Goal: Information Seeking & Learning: Learn about a topic

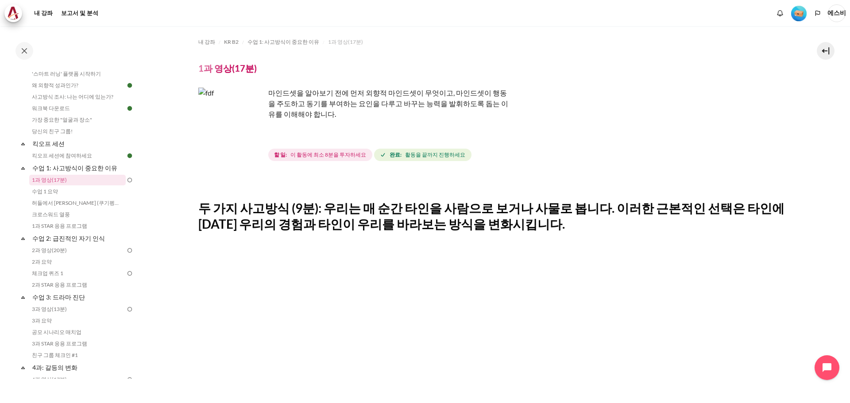
click at [253, 136] on img "콘텐츠" at bounding box center [231, 121] width 66 height 66
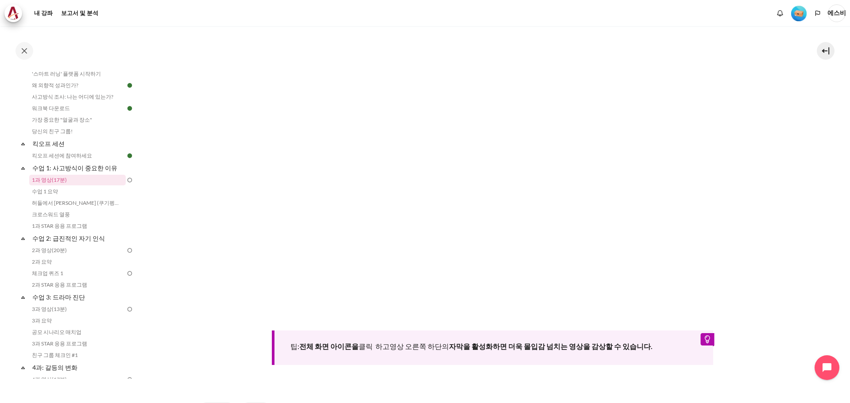
scroll to position [191, 0]
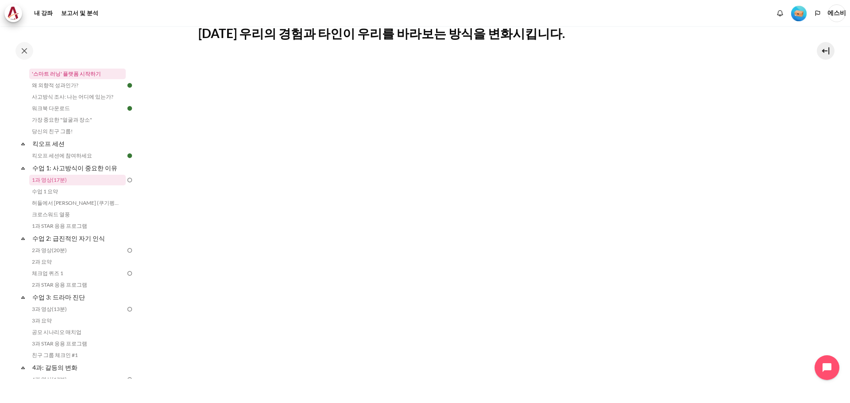
click at [61, 75] on font "'스마트 러닝' 플랫폼 시작하기" at bounding box center [66, 73] width 69 height 7
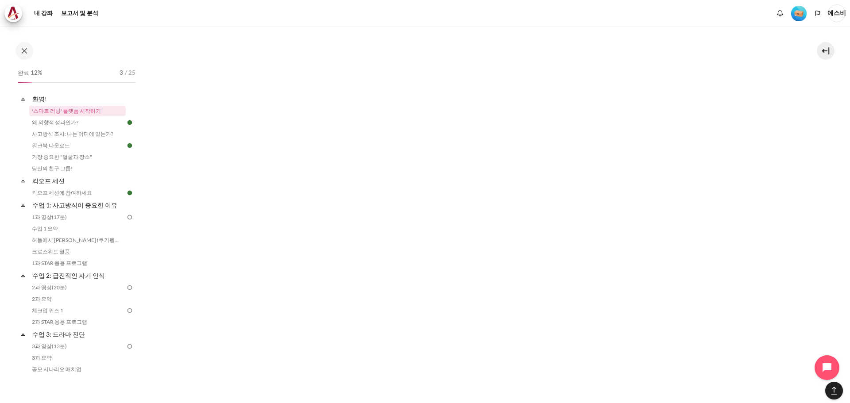
scroll to position [1767, 0]
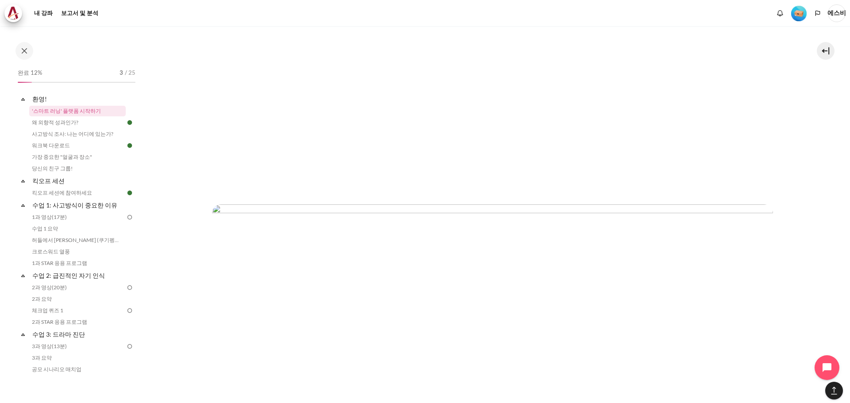
scroll to position [661, 0]
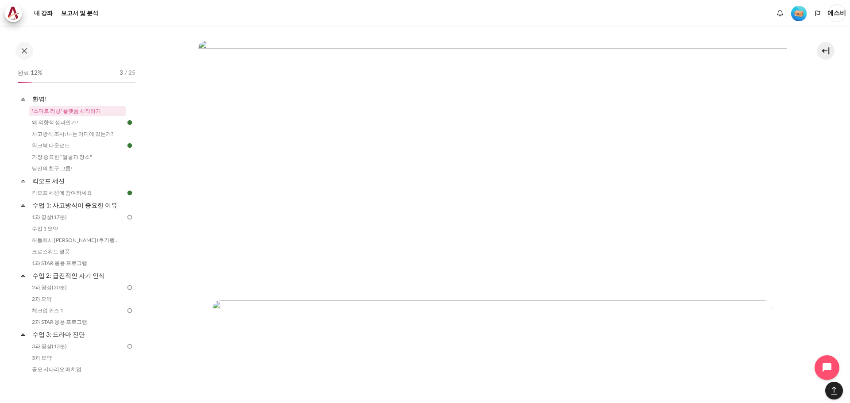
scroll to position [528, 0]
drag, startPoint x: 160, startPoint y: 161, endPoint x: 200, endPoint y: 154, distance: 40.3
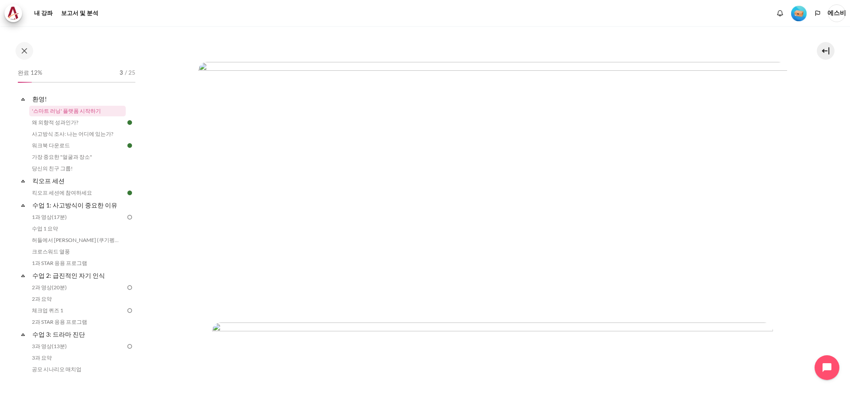
scroll to position [531, 0]
click at [92, 193] on link "킥오프 세션에 참여하세요" at bounding box center [77, 193] width 96 height 11
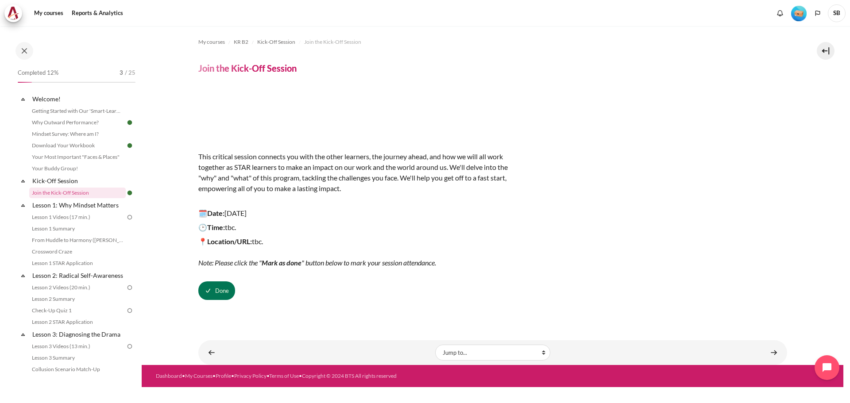
click at [677, 285] on div "Done" at bounding box center [492, 290] width 589 height 19
click at [71, 204] on link "Lesson 1: Why Mindset Matters" at bounding box center [78, 205] width 95 height 12
click at [67, 216] on link "Lesson 1 Videos (17 min.)" at bounding box center [77, 217] width 96 height 11
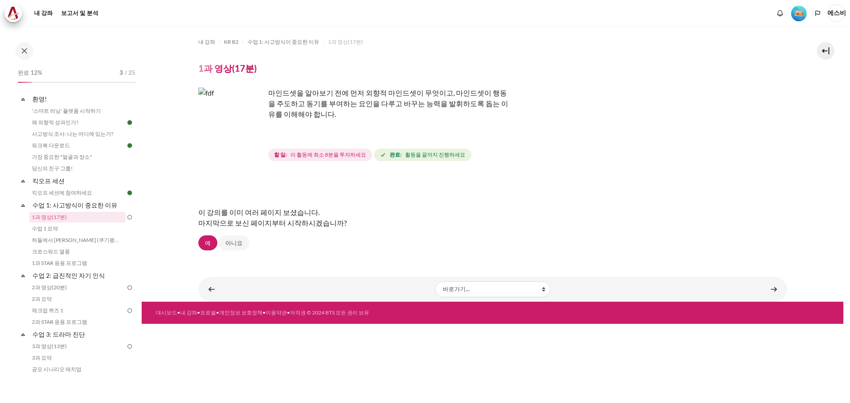
click at [252, 137] on img "콘텐츠" at bounding box center [231, 121] width 66 height 66
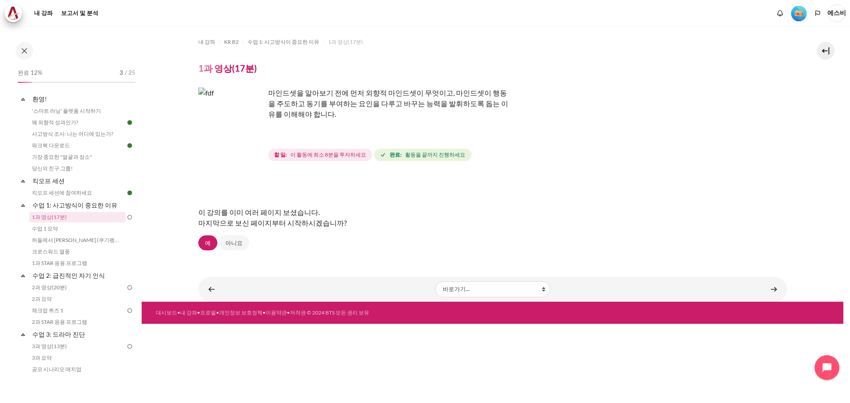
click at [252, 138] on img "콘텐츠" at bounding box center [231, 121] width 66 height 66
click at [252, 139] on img "콘텐츠" at bounding box center [231, 121] width 66 height 66
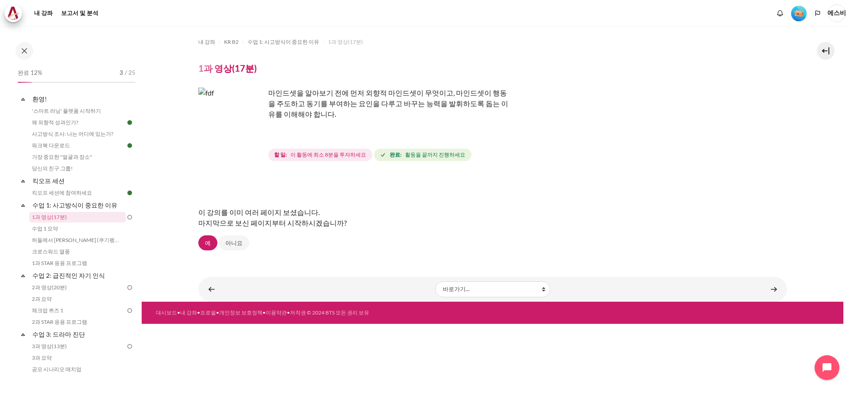
click at [252, 140] on img "콘텐츠" at bounding box center [231, 121] width 66 height 66
drag, startPoint x: 630, startPoint y: 248, endPoint x: 666, endPoint y: 249, distance: 35.9
click at [637, 249] on div "이 강의를 이미 여러 페이지 보셨습니다. 마지막으로 보신 페이지부터 시작하시겠습니까? 예 아니요" at bounding box center [492, 213] width 589 height 74
click at [699, 319] on footer "대시보드 • 내 강좌 • 프로필 • 개인정보 보호정책 • 이용약관 • 저작권 © 2024 BTS 모든 권리 보유" at bounding box center [492, 313] width 701 height 22
click at [588, 93] on div "마인드셋을 알아보기 전에 먼저 외향적 마인드셋이 무엇이고, 마인드셋이 행동을 주도하고 동기를 부여하는 요인을 다루고 바꾸는 능력을 발휘하도록 …" at bounding box center [492, 125] width 589 height 75
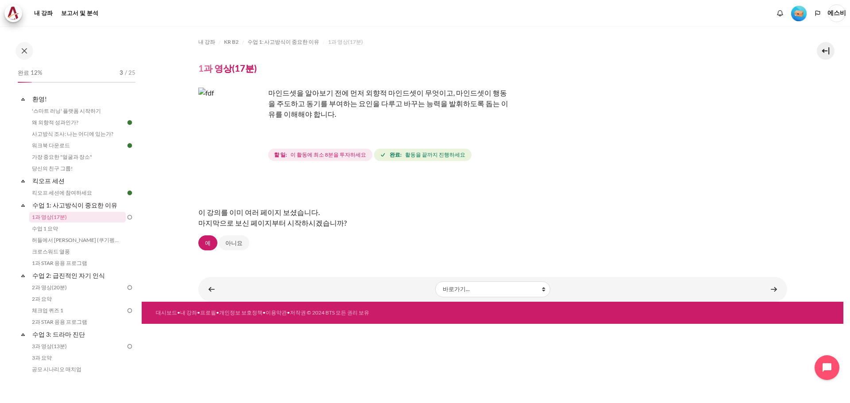
click at [598, 226] on div "이 강의를 이미 여러 페이지 보셨습니다. 마지막으로 보신 페이지부터 시작하시겠습니까?" at bounding box center [492, 217] width 589 height 35
